Goal: Find specific fact: Find specific fact

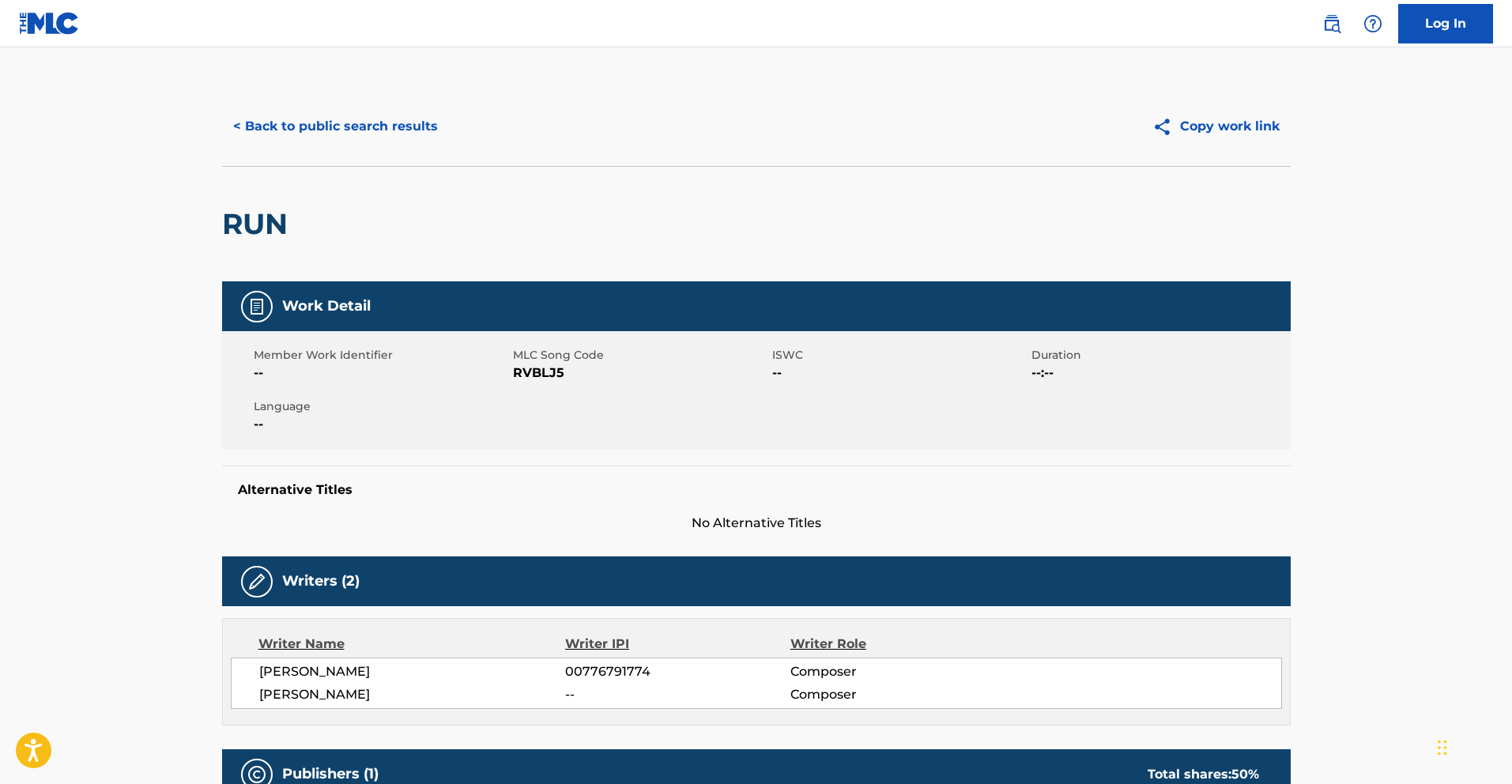
click at [244, 123] on button "< Back to public search results" at bounding box center [336, 127] width 227 height 39
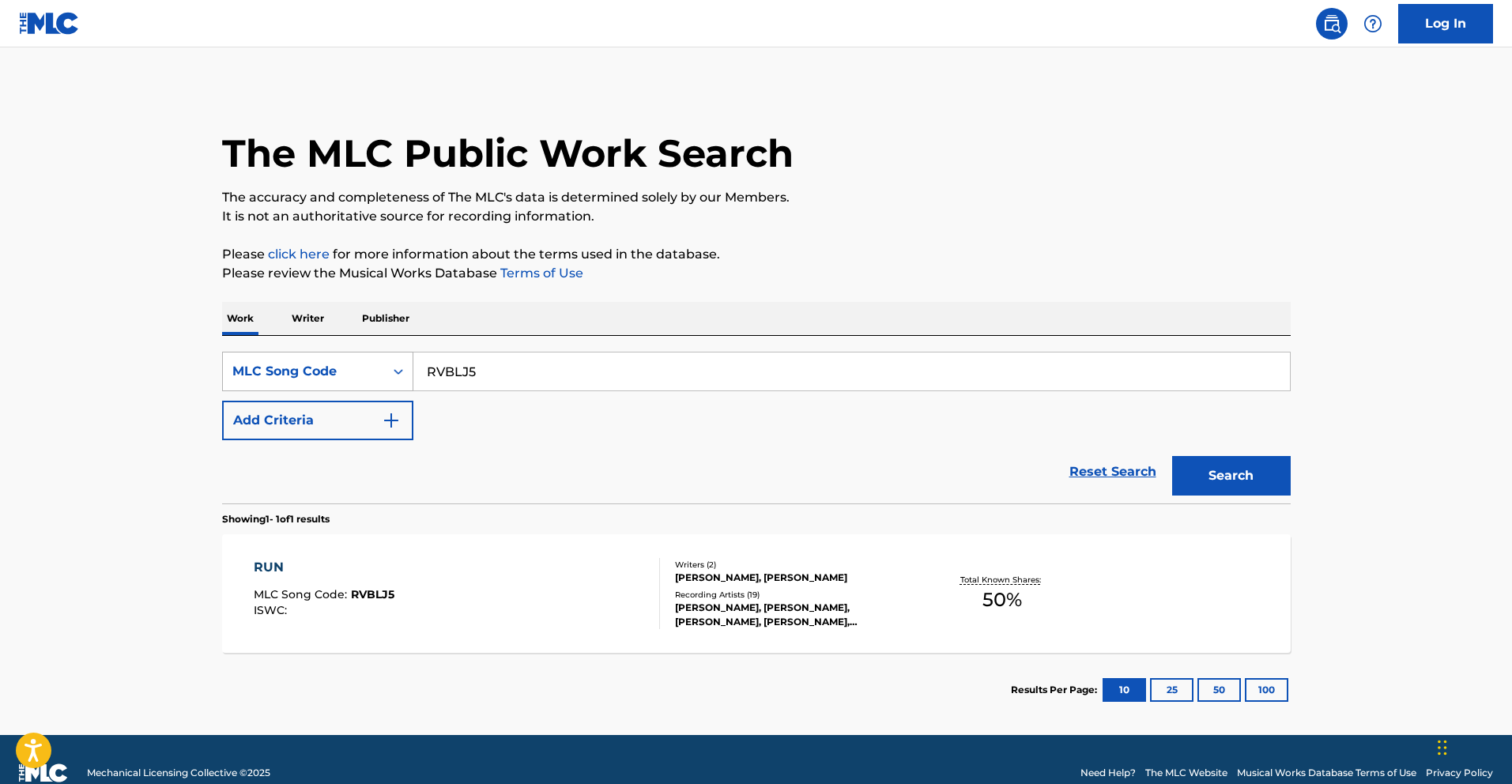
click at [347, 369] on div "MLC Song Code" at bounding box center [304, 371] width 143 height 19
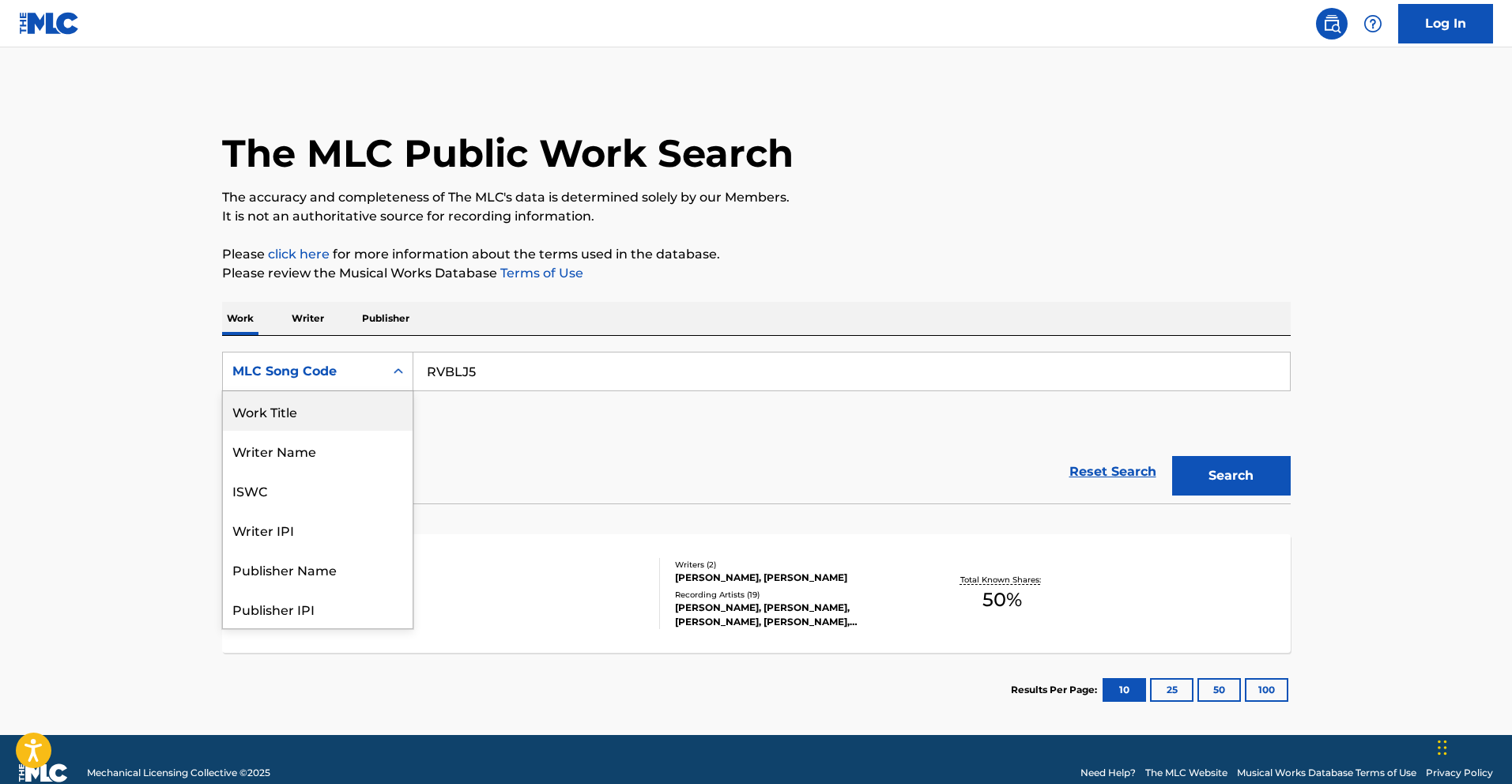
click at [359, 415] on div "Work Title" at bounding box center [318, 411] width 189 height 39
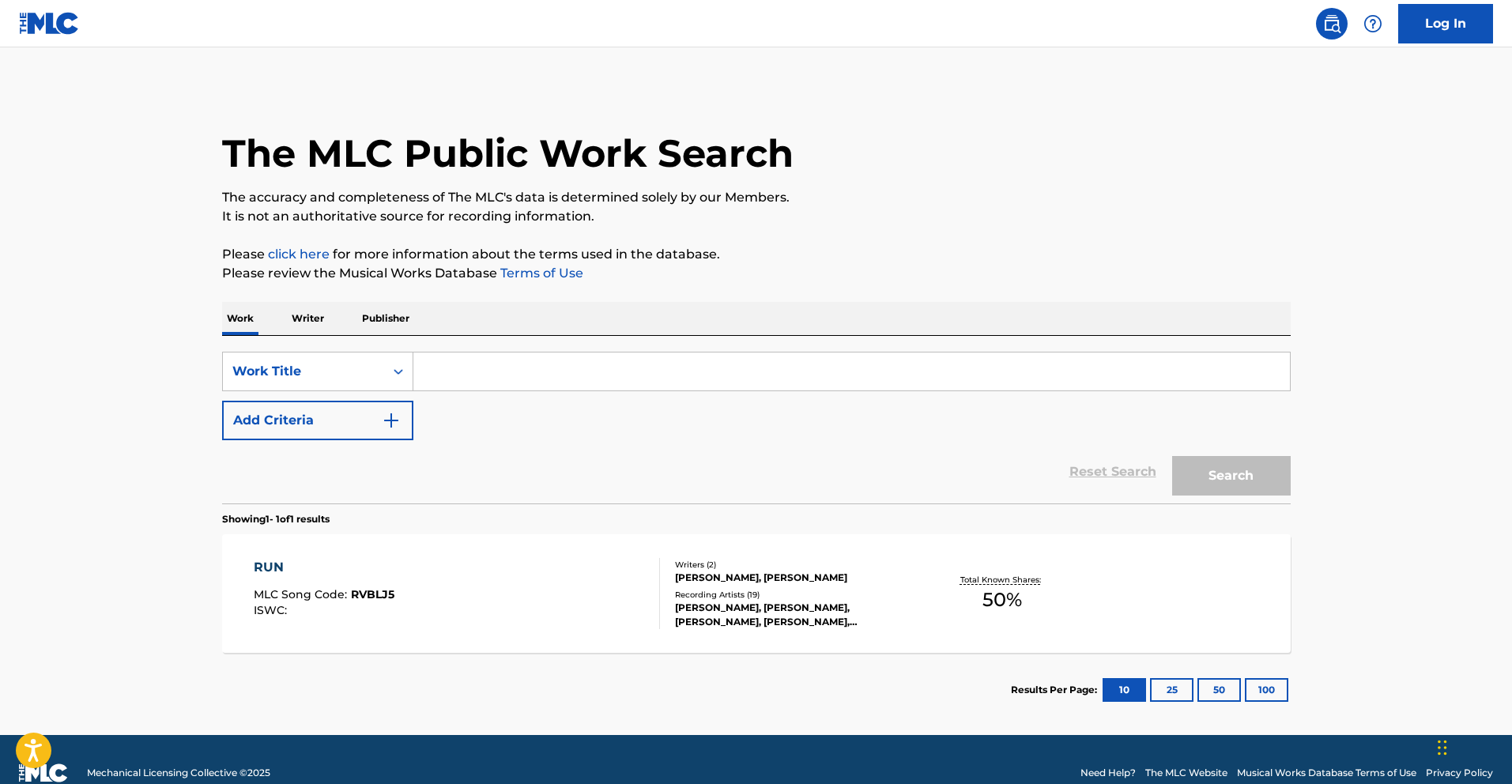
click at [501, 375] on input "Search Form" at bounding box center [852, 371] width 877 height 38
paste input "Spirits Of Pure Phangan"
type input "Spirits Of Pure Phangan"
click at [1268, 493] on button "Search" at bounding box center [1232, 475] width 118 height 39
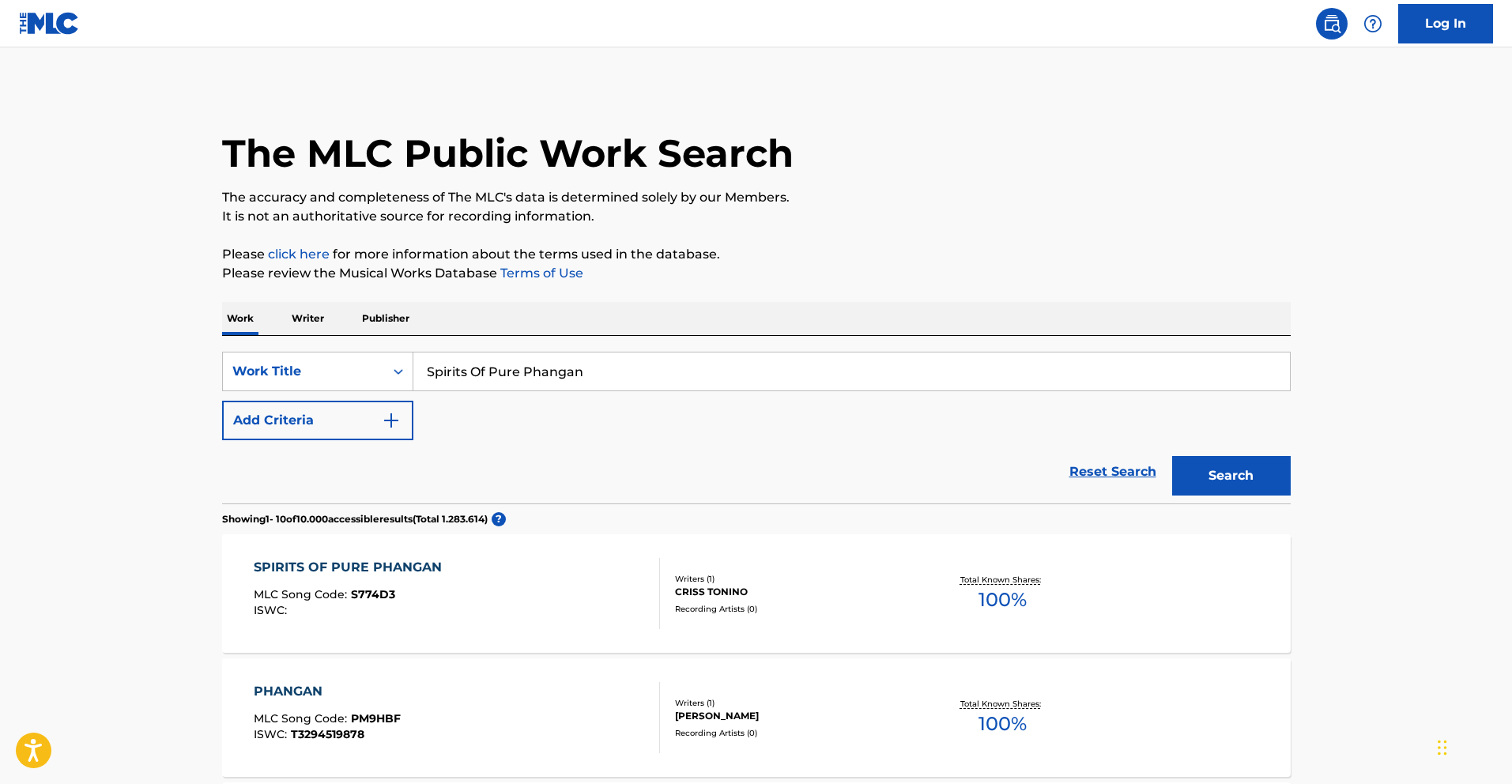
click at [903, 595] on div "CRISS TONINO" at bounding box center [794, 592] width 239 height 14
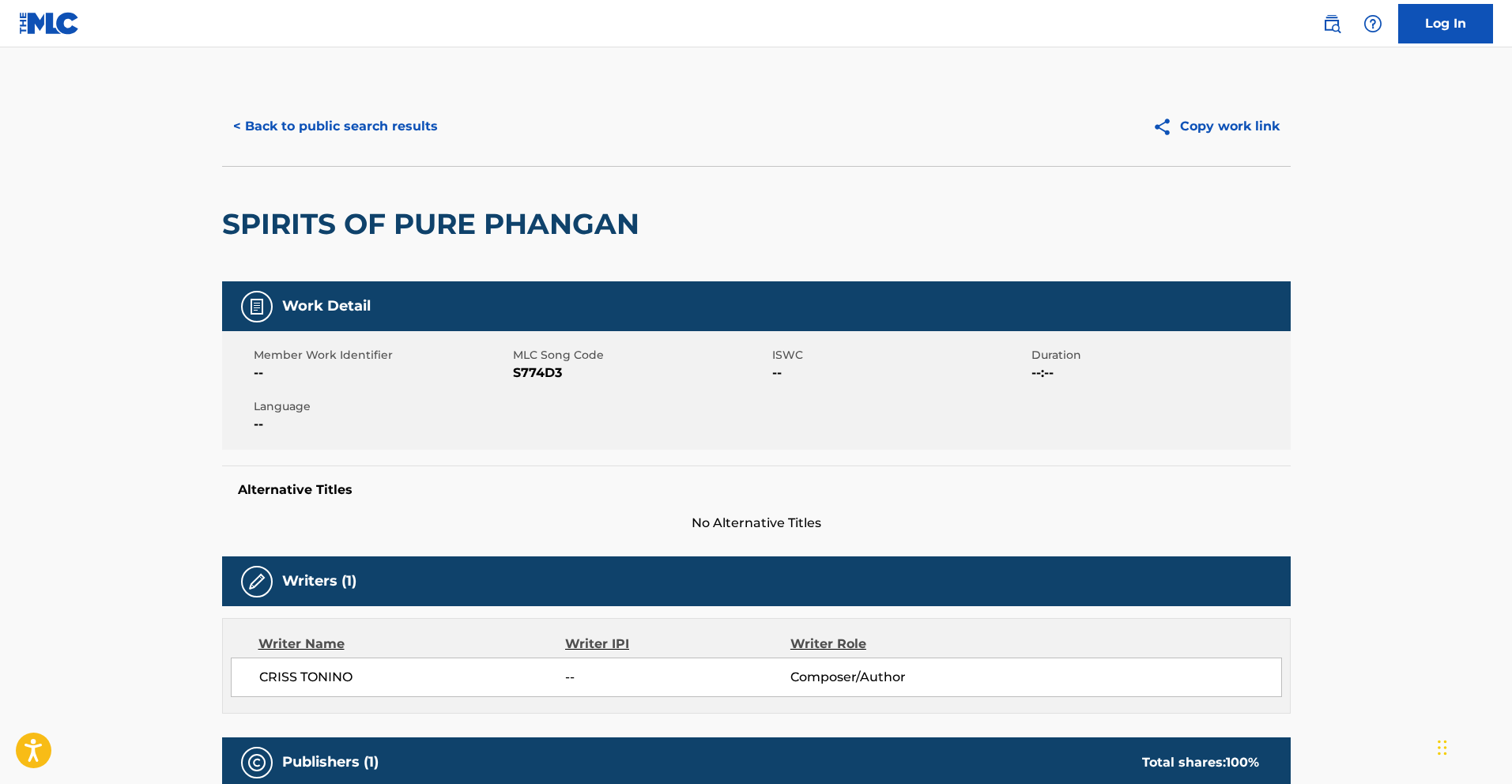
click at [531, 369] on span "S774D3" at bounding box center [641, 373] width 255 height 19
copy span "S774D3"
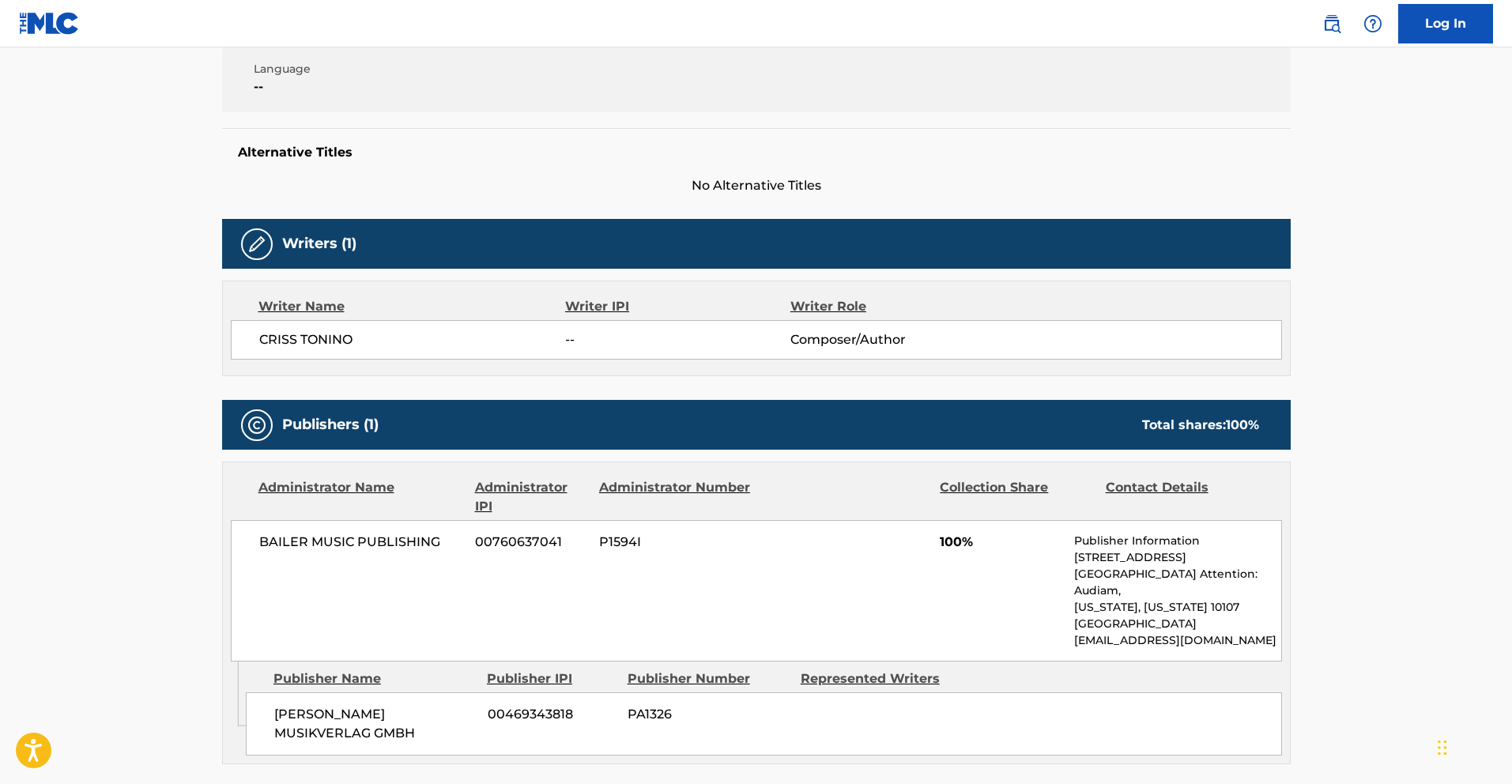
scroll to position [525, 0]
